Goal: Information Seeking & Learning: Learn about a topic

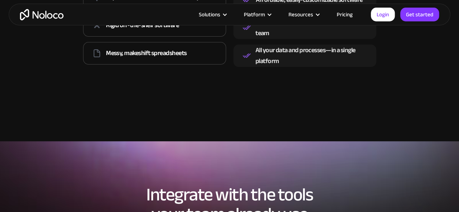
scroll to position [1098, 0]
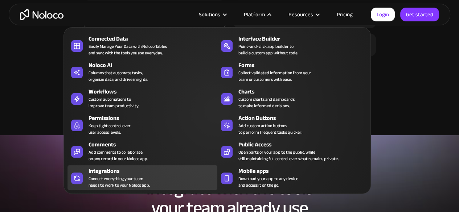
click at [157, 177] on div "Integrations Connect everything your team needs to work to your Noloco app." at bounding box center [150, 178] width 125 height 22
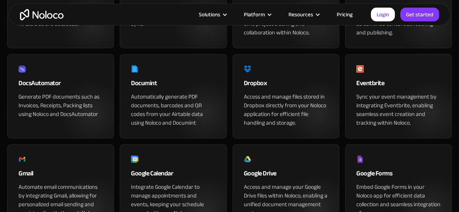
scroll to position [259, 0]
click at [352, 14] on link "Pricing" at bounding box center [344, 14] width 34 height 9
